Goal: Task Accomplishment & Management: Manage account settings

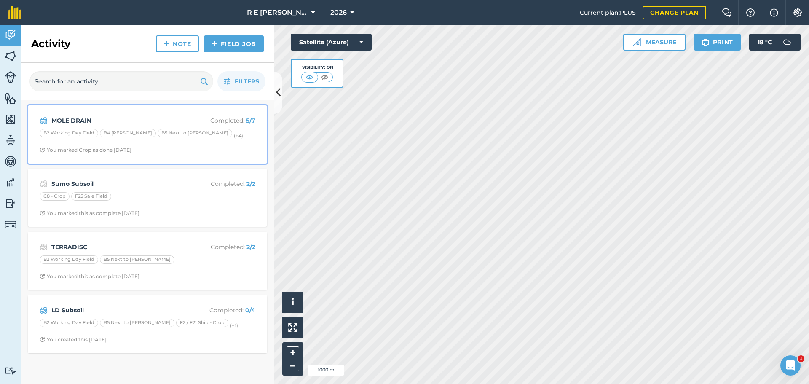
click at [152, 143] on div "MOLE DRAIN Completed : 5 / 7 B2 Working Day Field B4 [PERSON_NAME] B5 Next to […" at bounding box center [147, 134] width 229 height 48
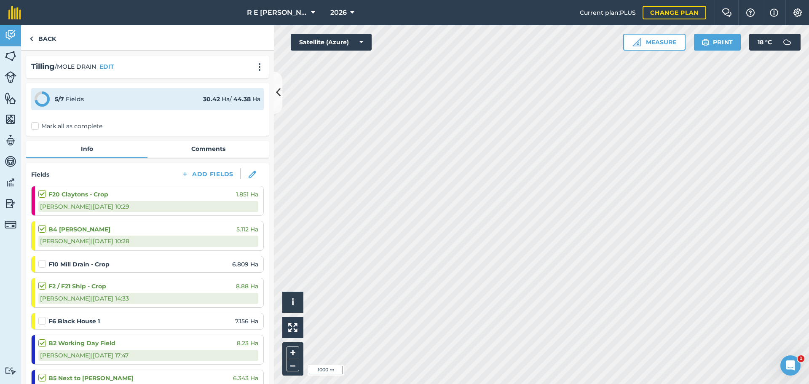
scroll to position [42, 0]
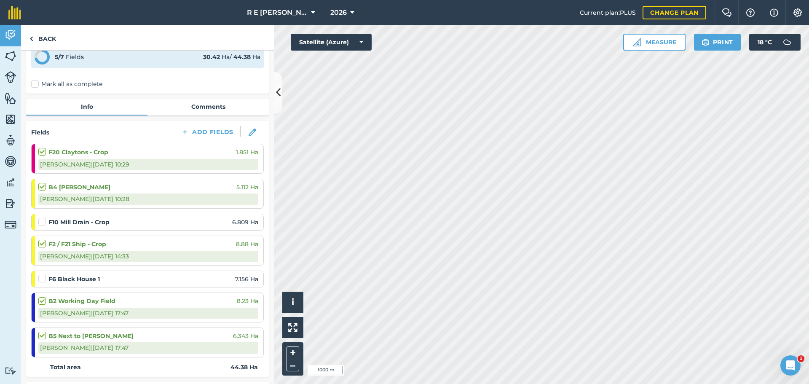
click at [44, 217] on label at bounding box center [43, 217] width 10 height 0
click at [44, 221] on input "checkbox" at bounding box center [40, 219] width 5 height 5
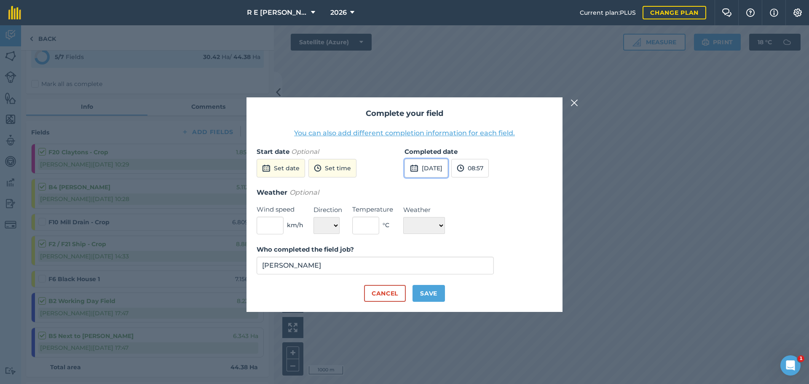
click at [443, 164] on button "[DATE]" at bounding box center [426, 168] width 43 height 19
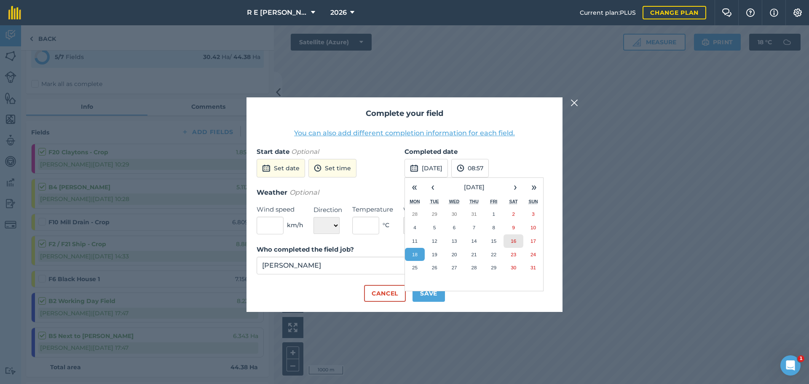
click at [513, 242] on abbr "16" at bounding box center [513, 240] width 5 height 5
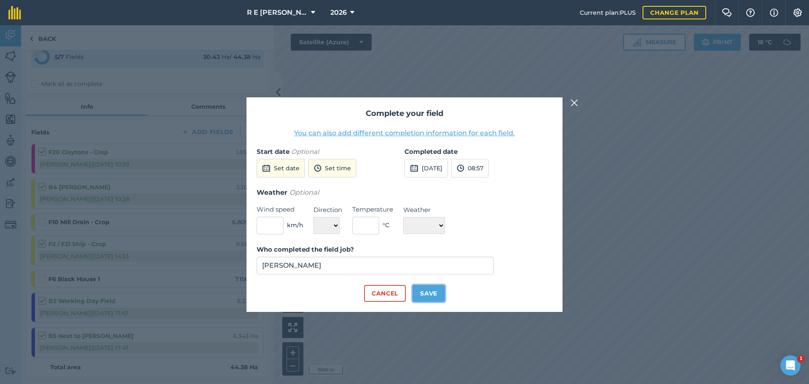
click at [426, 295] on button "Save" at bounding box center [429, 293] width 32 height 17
checkbox input "true"
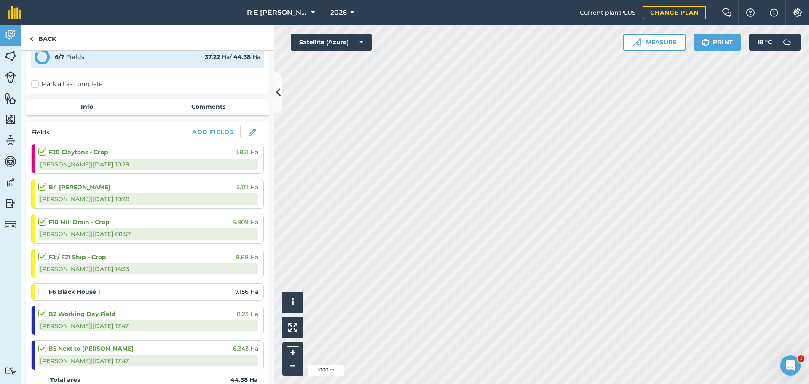
click at [39, 297] on div "F6 Black House 1 7.156 Ha" at bounding box center [148, 292] width 220 height 16
click at [42, 287] on label at bounding box center [43, 287] width 10 height 0
click at [42, 293] on input "checkbox" at bounding box center [40, 289] width 5 height 5
checkbox input "false"
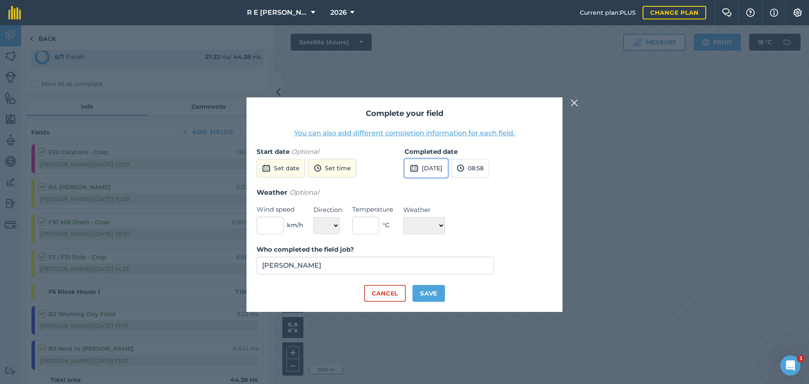
click at [447, 174] on button "[DATE]" at bounding box center [426, 168] width 43 height 19
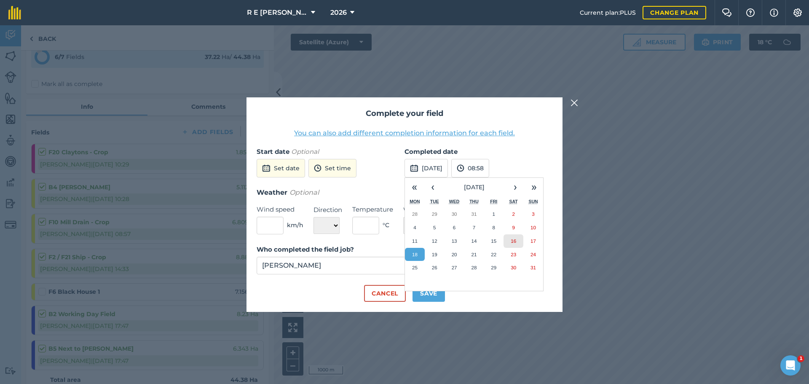
click at [513, 241] on abbr "16" at bounding box center [513, 240] width 5 height 5
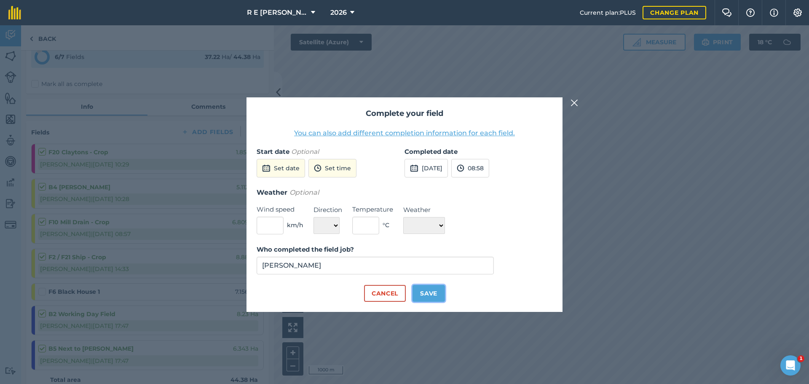
click at [436, 291] on button "Save" at bounding box center [429, 293] width 32 height 17
checkbox input "true"
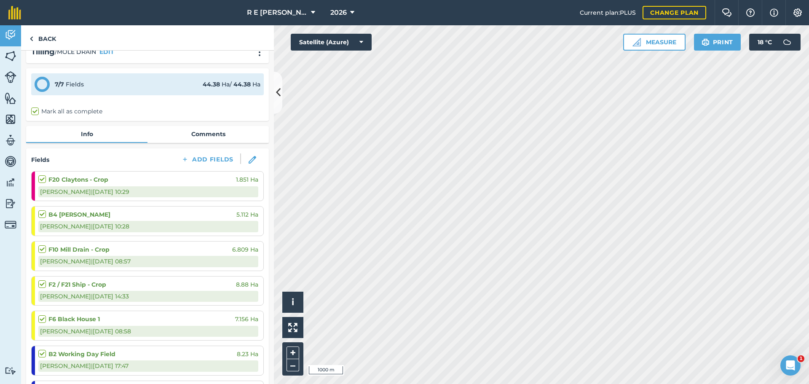
scroll to position [0, 0]
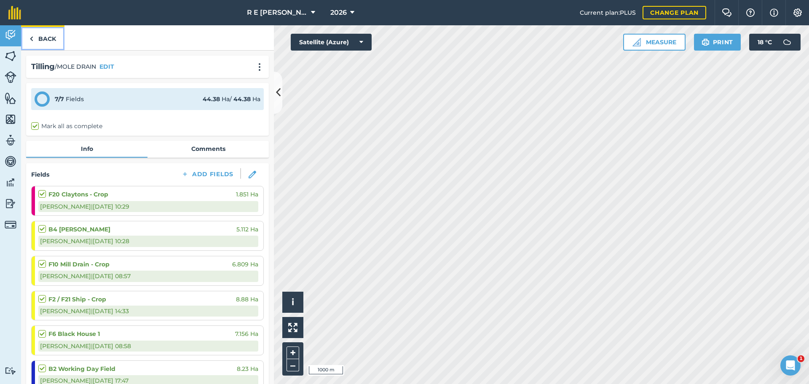
click at [49, 44] on link "Back" at bounding box center [42, 37] width 43 height 25
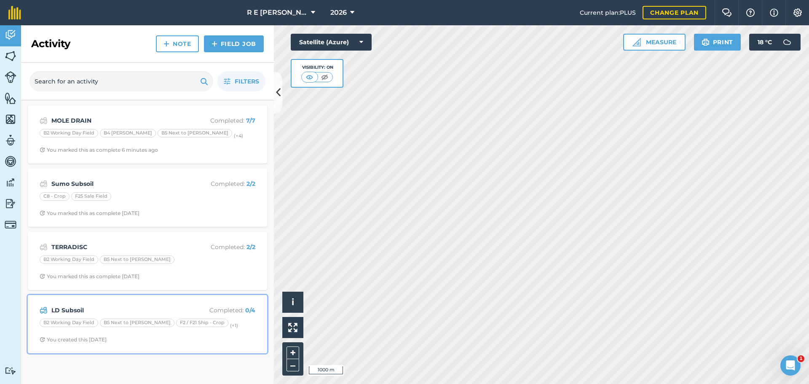
click at [177, 307] on strong "LD Subsoil" at bounding box center [118, 310] width 134 height 9
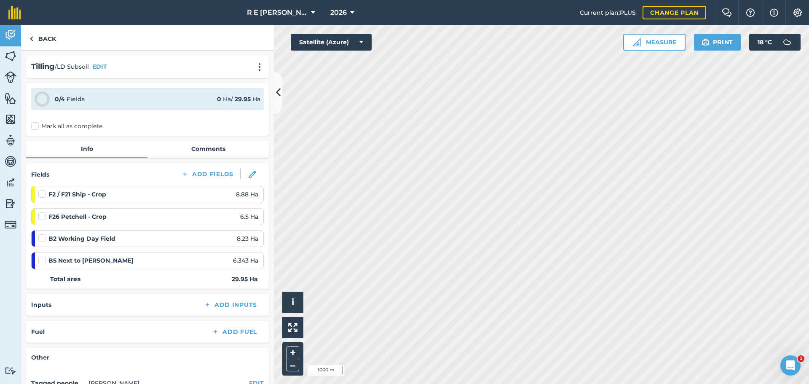
click at [43, 212] on label at bounding box center [43, 212] width 10 height 0
click at [43, 217] on input "checkbox" at bounding box center [40, 214] width 5 height 5
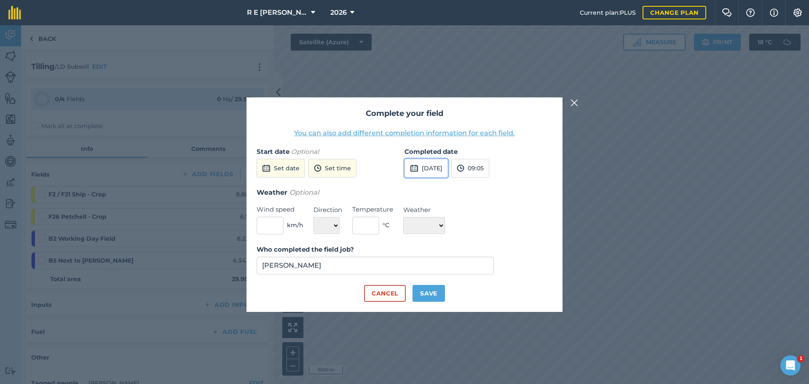
click at [434, 169] on button "[DATE]" at bounding box center [426, 168] width 43 height 19
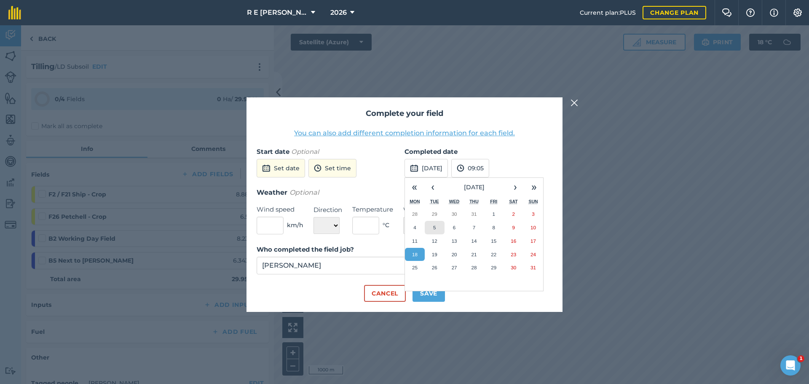
click at [438, 230] on button "5" at bounding box center [435, 227] width 20 height 13
click at [428, 298] on button "Save" at bounding box center [429, 293] width 32 height 17
checkbox input "true"
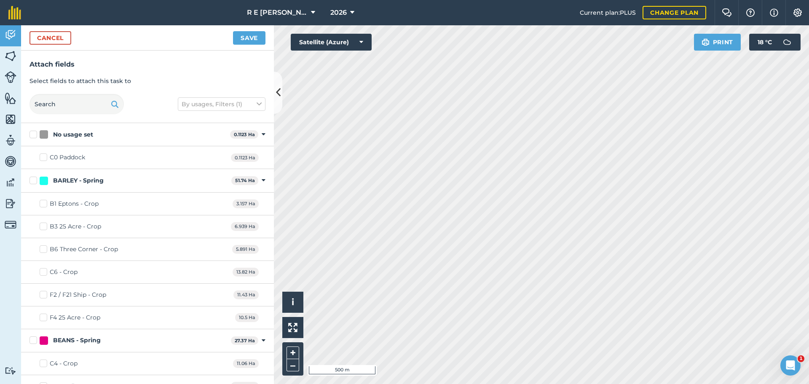
checkbox input "true"
click at [244, 41] on button "Save" at bounding box center [249, 37] width 32 height 13
checkbox input "true"
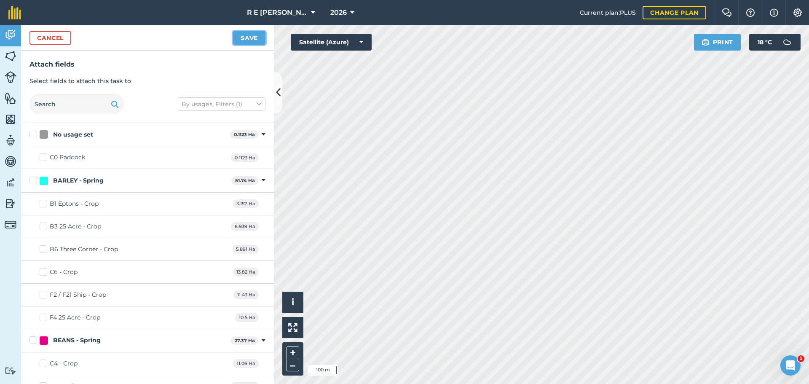
click at [252, 38] on button "Save" at bounding box center [249, 37] width 32 height 13
